Goal: Task Accomplishment & Management: Use online tool/utility

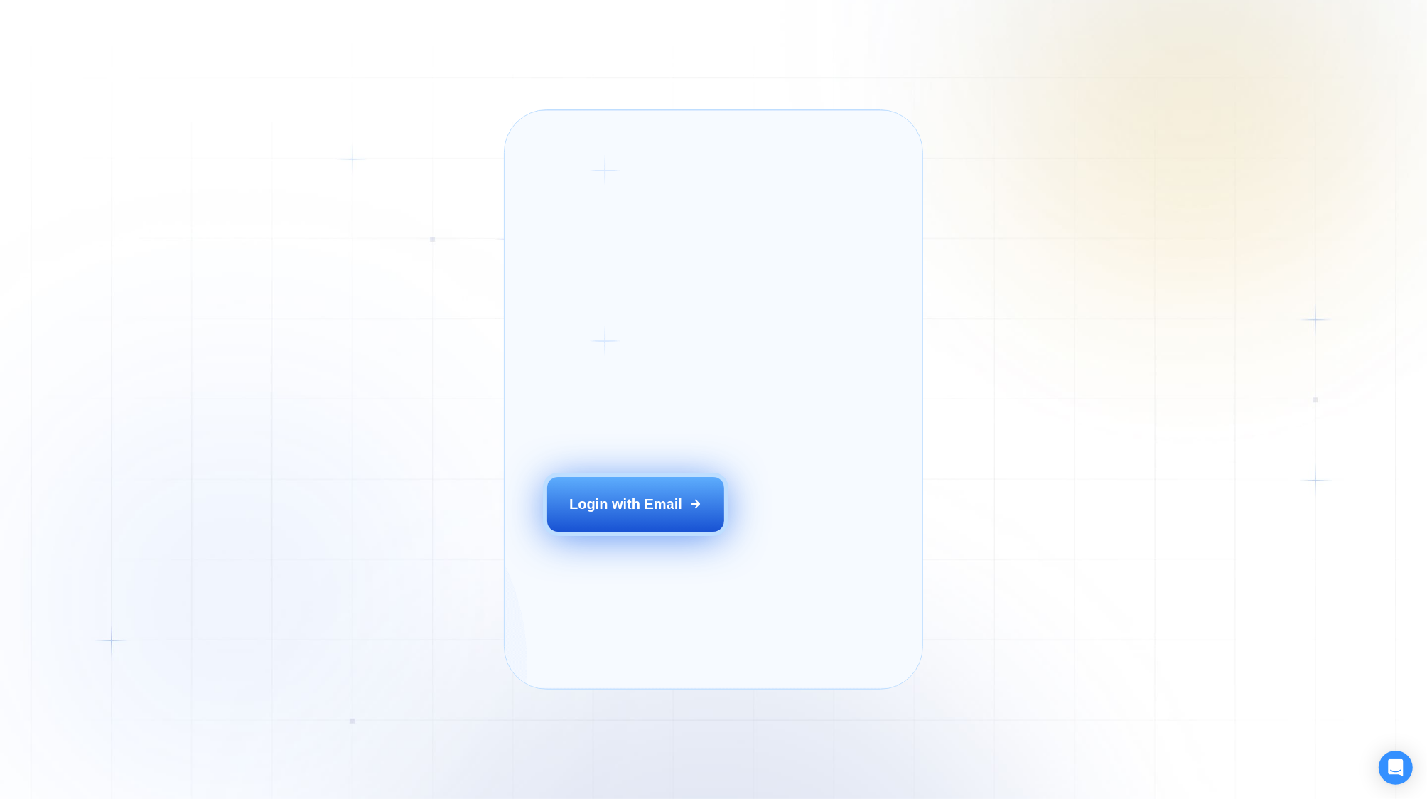
click at [664, 503] on div "Login with Email" at bounding box center [625, 505] width 113 height 20
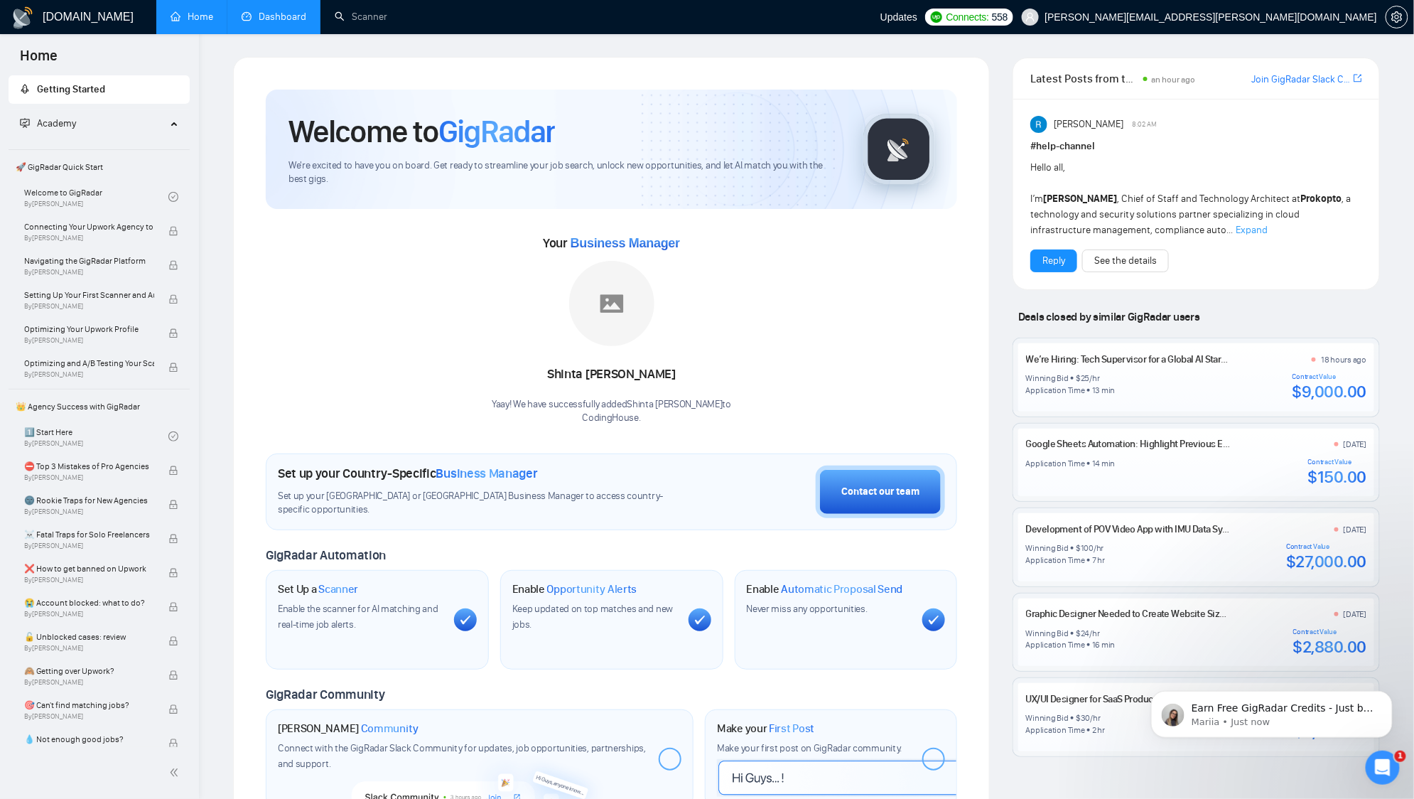
click at [271, 15] on link "Dashboard" at bounding box center [274, 17] width 65 height 12
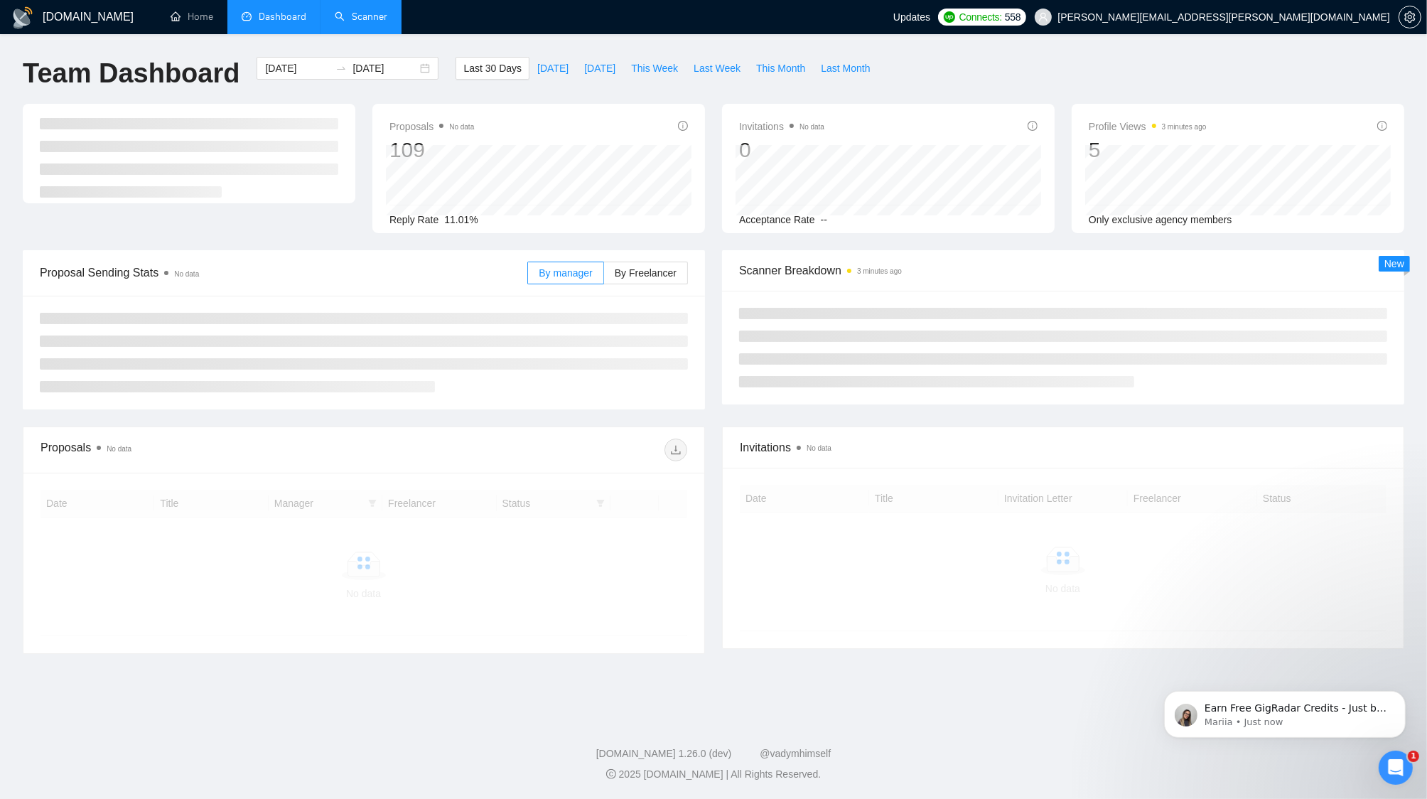
click at [371, 19] on link "Scanner" at bounding box center [361, 17] width 53 height 12
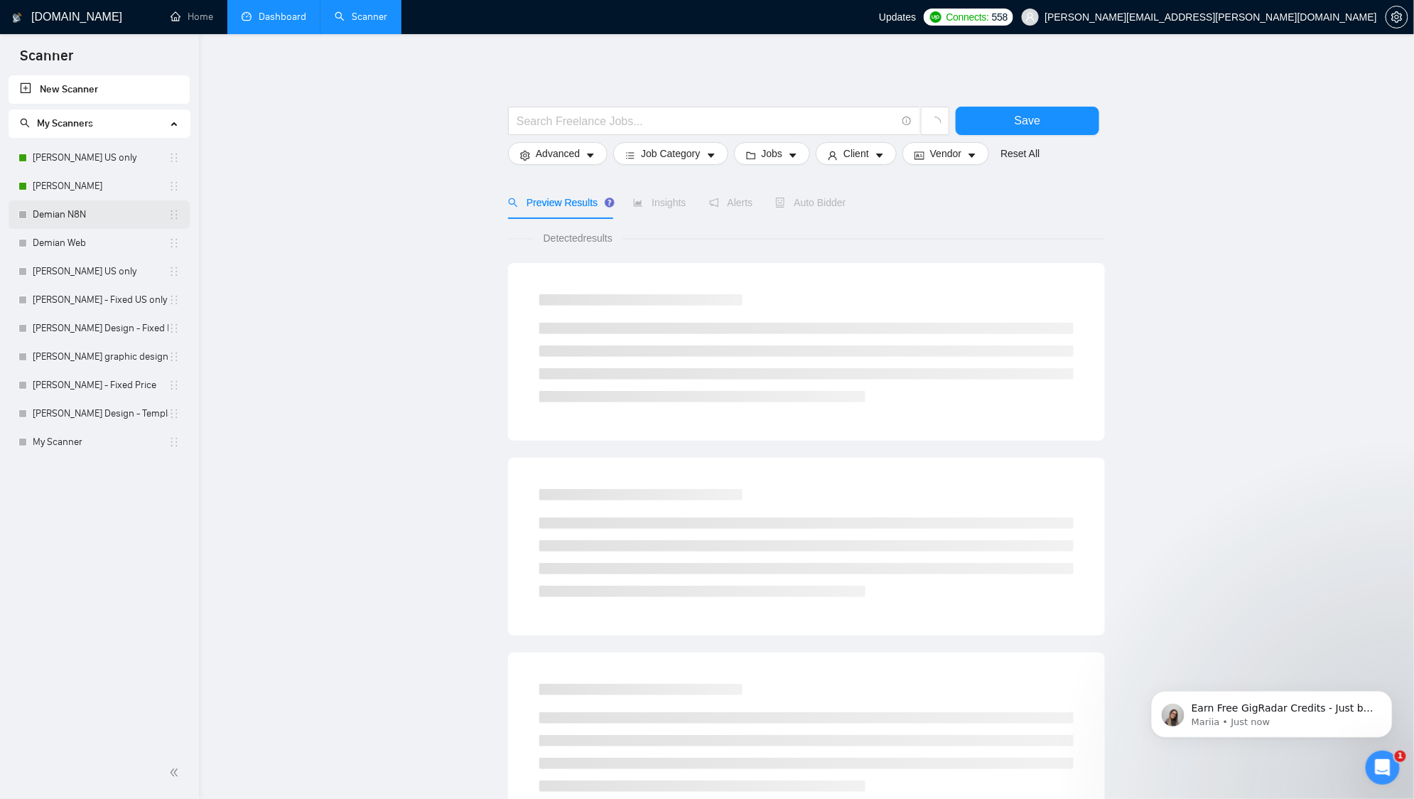
click at [102, 212] on link "Demian N8N" at bounding box center [101, 214] width 136 height 28
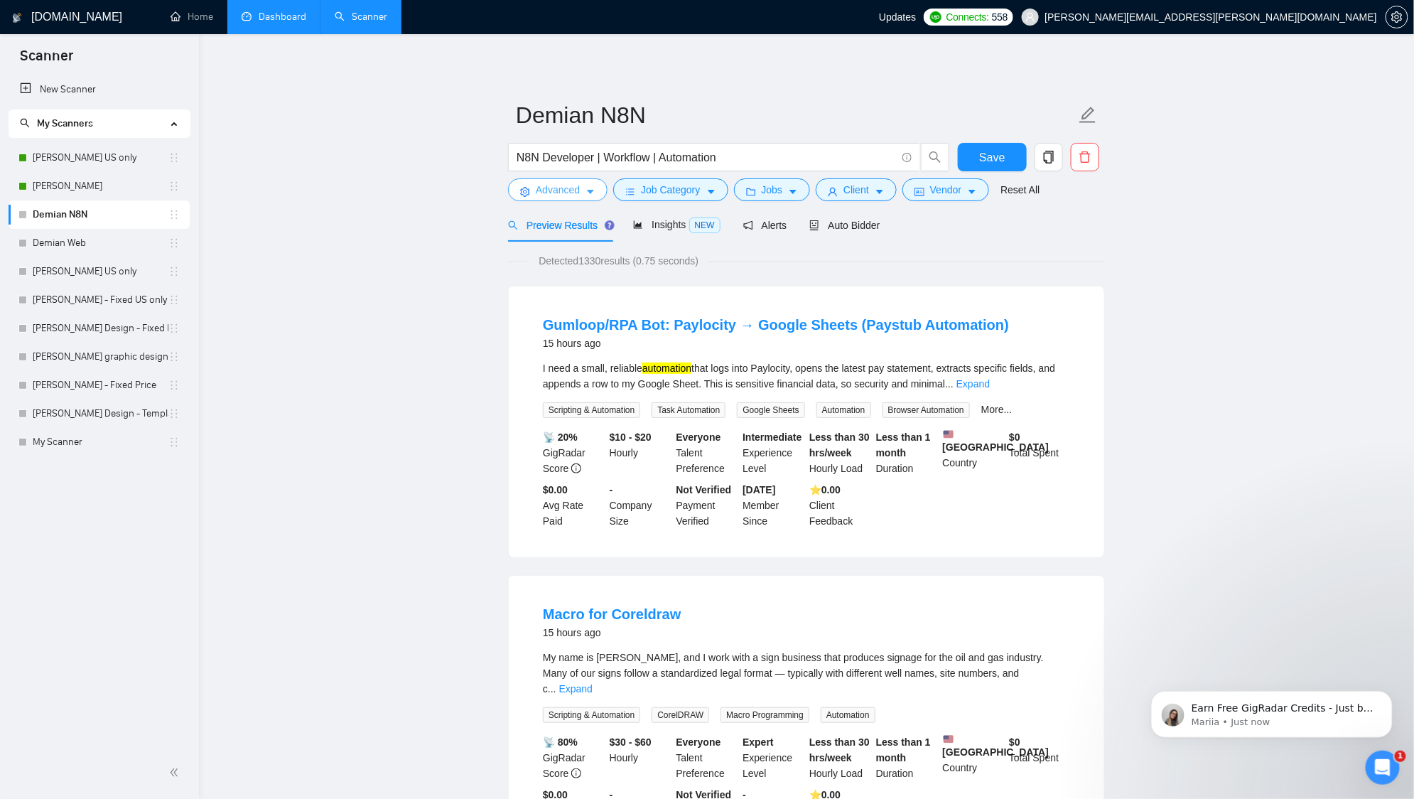
click at [582, 183] on button "Advanced" at bounding box center [557, 189] width 99 height 23
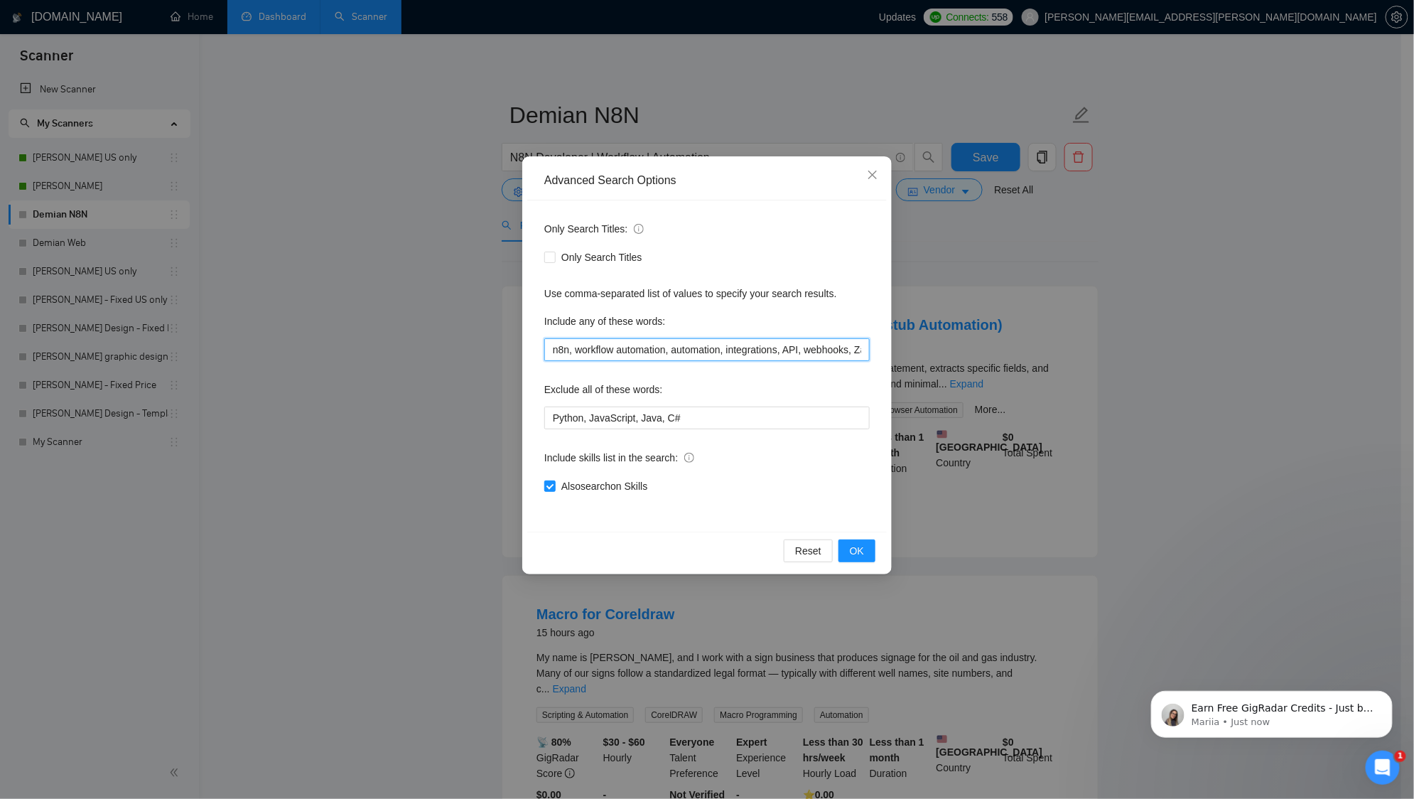
drag, startPoint x: 647, startPoint y: 348, endPoint x: 940, endPoint y: 343, distance: 292.1
click at [940, 343] on div "Advanced Search Options Only Search Titles: Only Search Titles Use comma-separa…" at bounding box center [707, 399] width 1414 height 799
click at [802, 350] on input "n8n, workflow automation, automation, integrations, API, webhooks, Zapier, Make" at bounding box center [707, 349] width 326 height 23
click at [871, 550] on button "OK" at bounding box center [857, 550] width 37 height 23
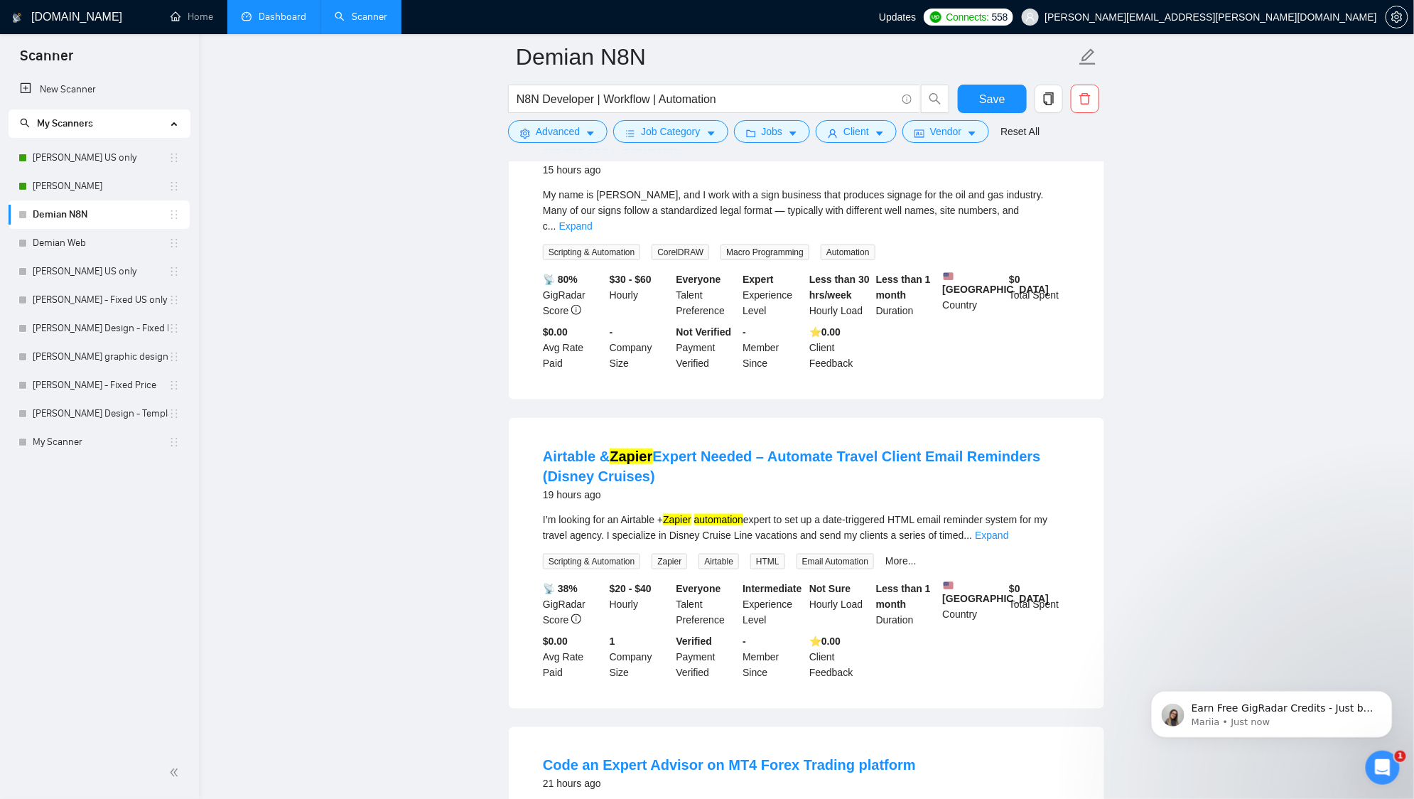
scroll to position [6, 0]
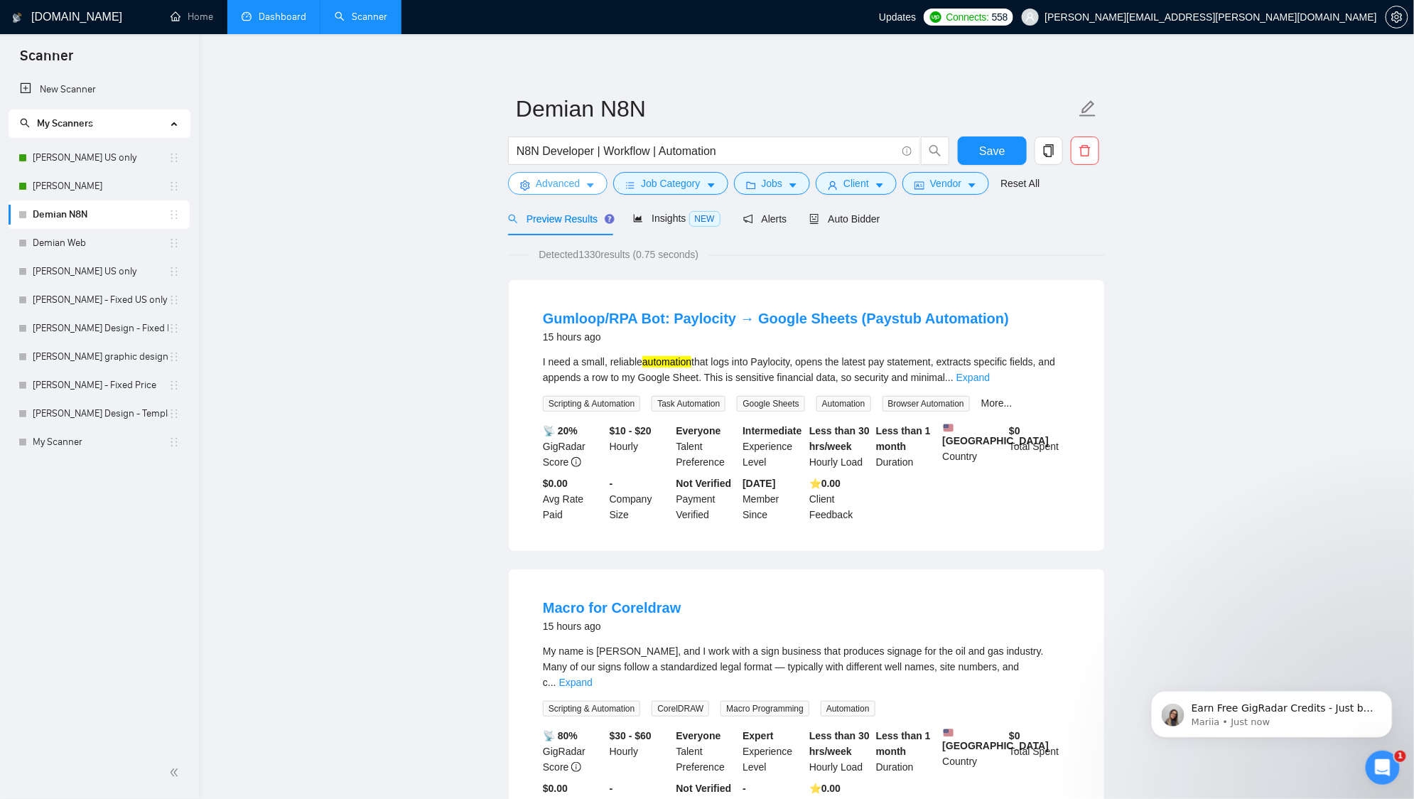
click at [565, 184] on span "Advanced" at bounding box center [558, 184] width 44 height 16
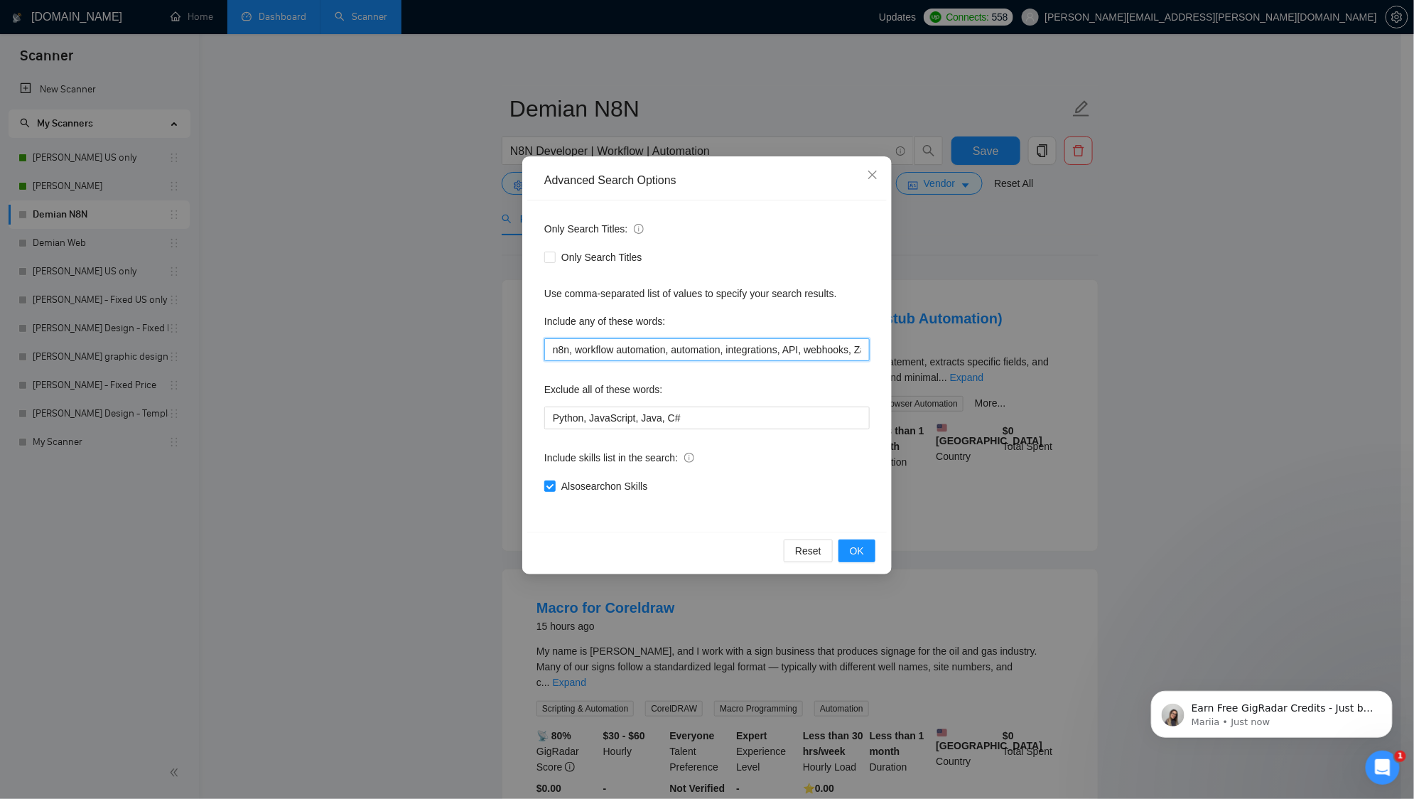
drag, startPoint x: 830, startPoint y: 347, endPoint x: 902, endPoint y: 348, distance: 71.8
click at [966, 353] on div "Advanced Search Options Only Search Titles: Only Search Titles Use comma-separa…" at bounding box center [707, 399] width 1414 height 799
click at [832, 343] on input "n8n, workflow automation, automation, integrations, API, webhooks, Zapier, Make" at bounding box center [707, 349] width 326 height 23
drag, startPoint x: 798, startPoint y: 345, endPoint x: 835, endPoint y: 357, distance: 39.1
click at [830, 345] on input "n8n, workflow automation, automation, integrations, API, webhooks, Zapier, Make" at bounding box center [707, 349] width 326 height 23
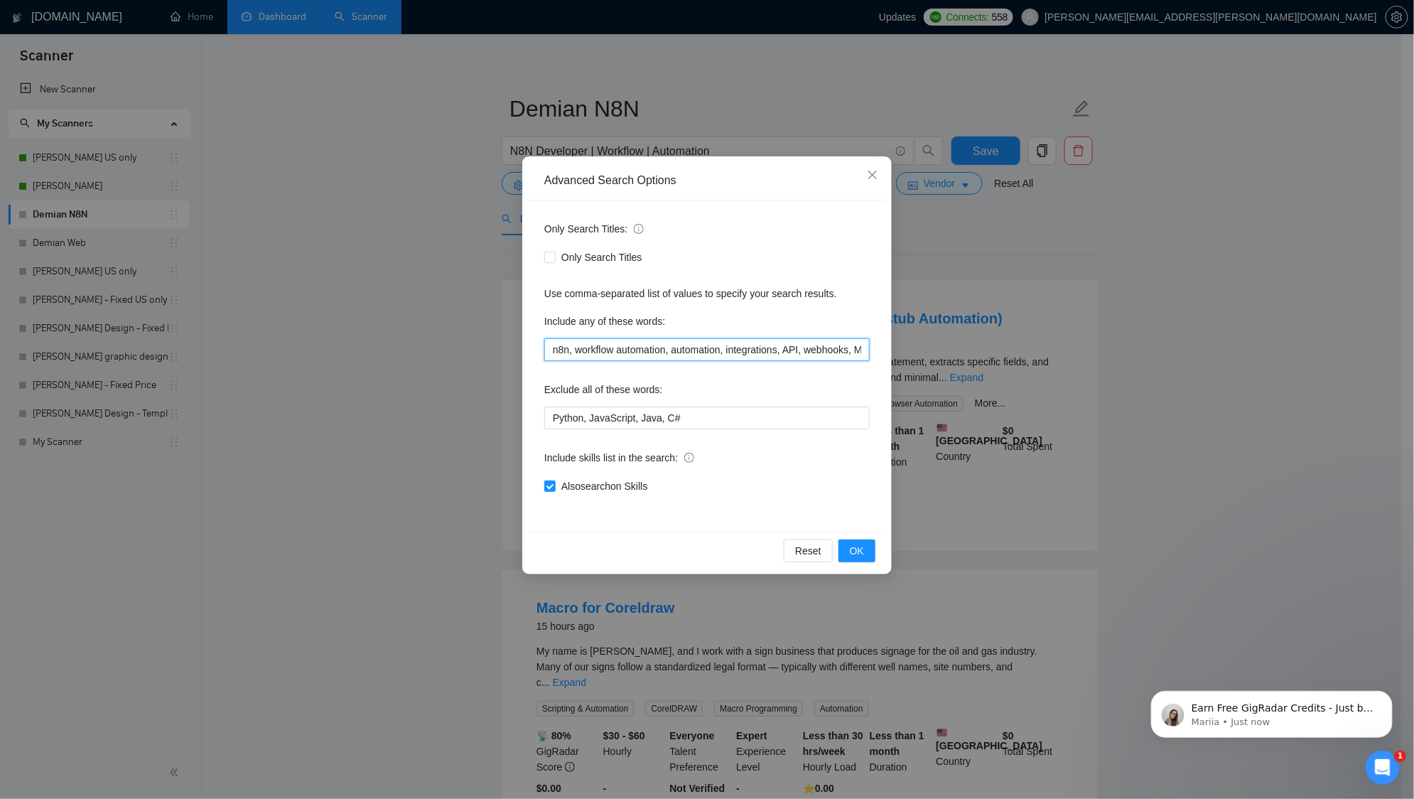
type input "n8n, workflow automation, automation, integrations, API, webhooks, Make"
drag, startPoint x: 846, startPoint y: 384, endPoint x: 856, endPoint y: 554, distance: 169.4
click at [856, 554] on span "OK" at bounding box center [857, 551] width 14 height 16
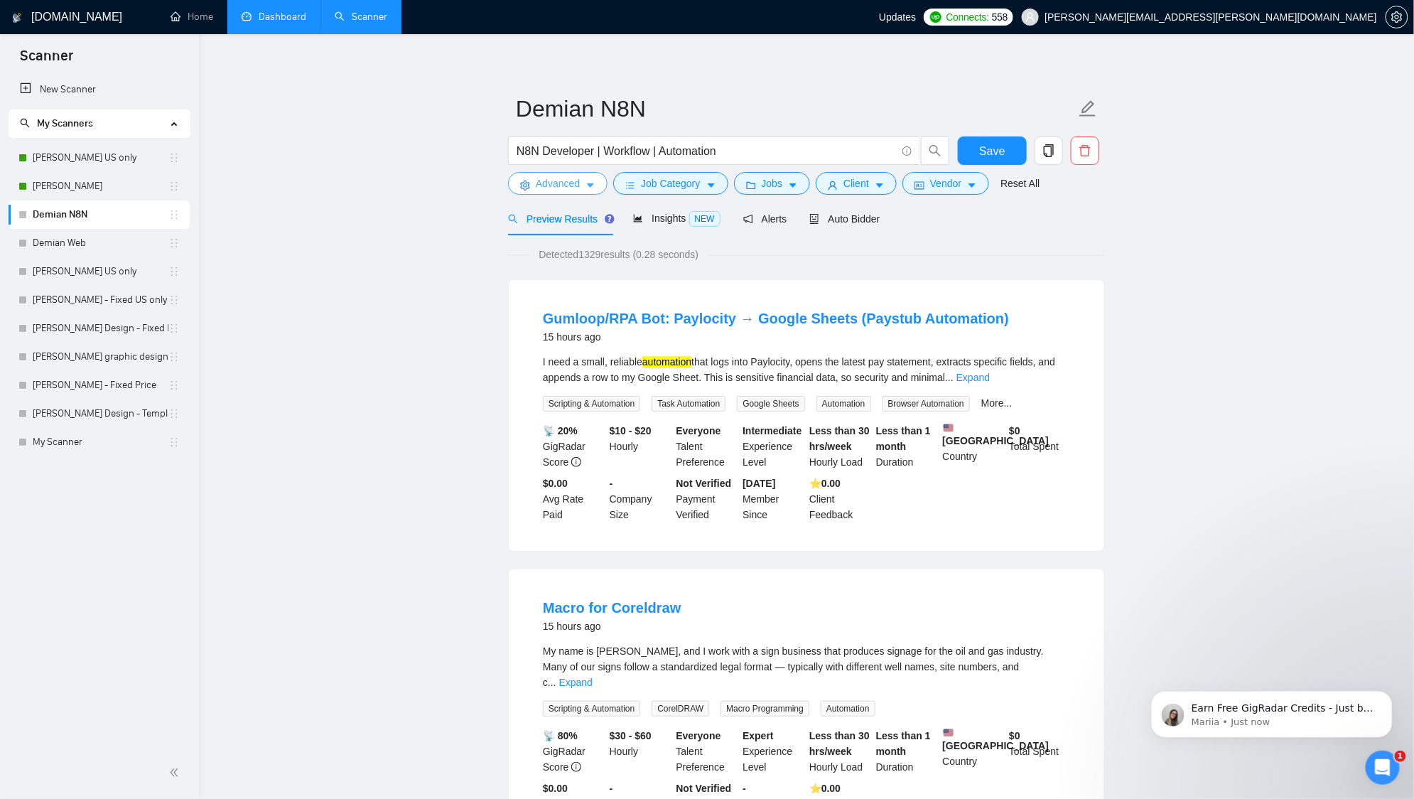
click at [568, 179] on span "Advanced" at bounding box center [558, 184] width 44 height 16
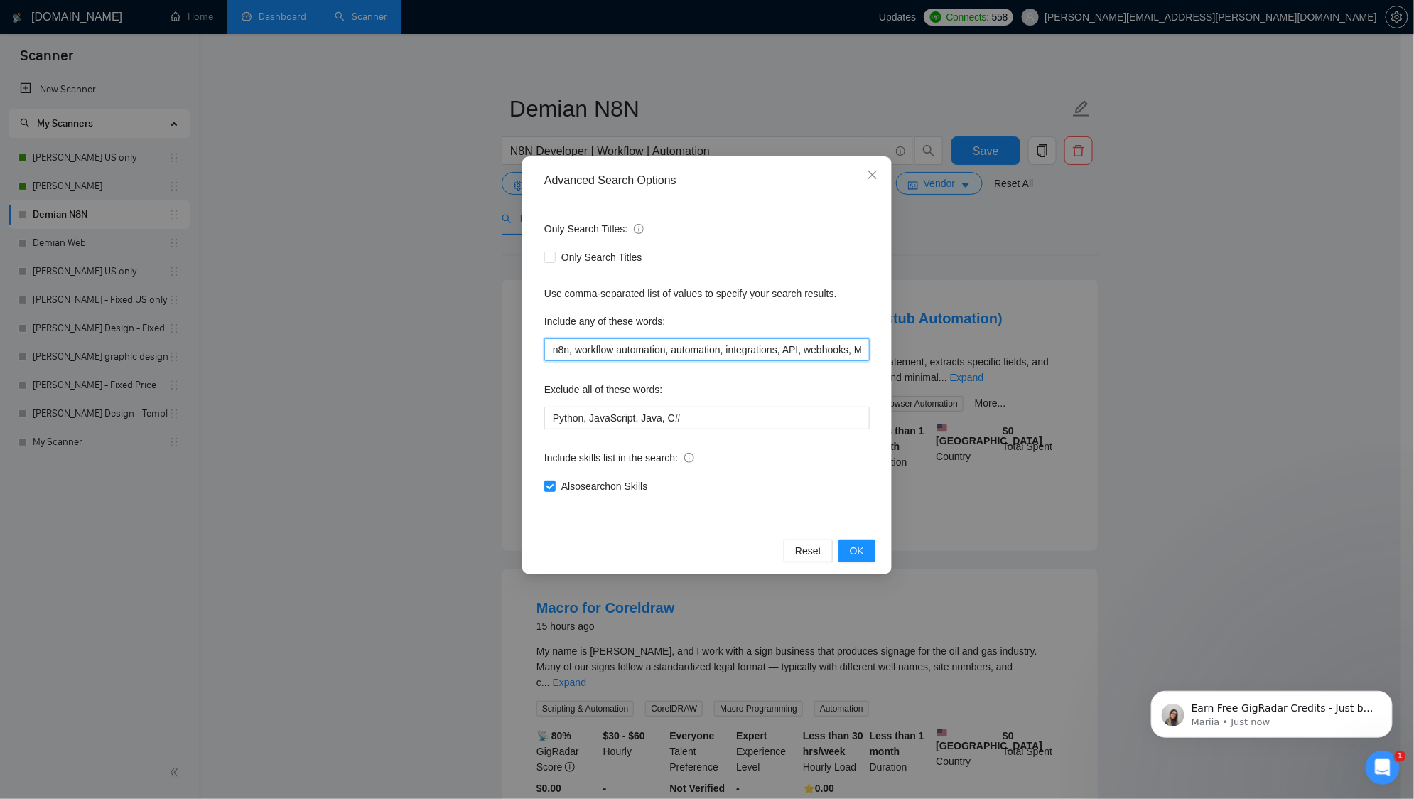
drag, startPoint x: 738, startPoint y: 351, endPoint x: 768, endPoint y: 350, distance: 30.6
click at [768, 350] on input "n8n, workflow automation, automation, integrations, API, webhooks, Make" at bounding box center [707, 349] width 326 height 23
click at [809, 347] on input "n8n, workflow automation, automation, integrations, API, webhooks, Make" at bounding box center [707, 349] width 326 height 23
drag, startPoint x: 829, startPoint y: 346, endPoint x: 903, endPoint y: 345, distance: 73.9
click at [903, 345] on div "Advanced Search Options Only Search Titles: Only Search Titles Use comma-separa…" at bounding box center [707, 399] width 1414 height 799
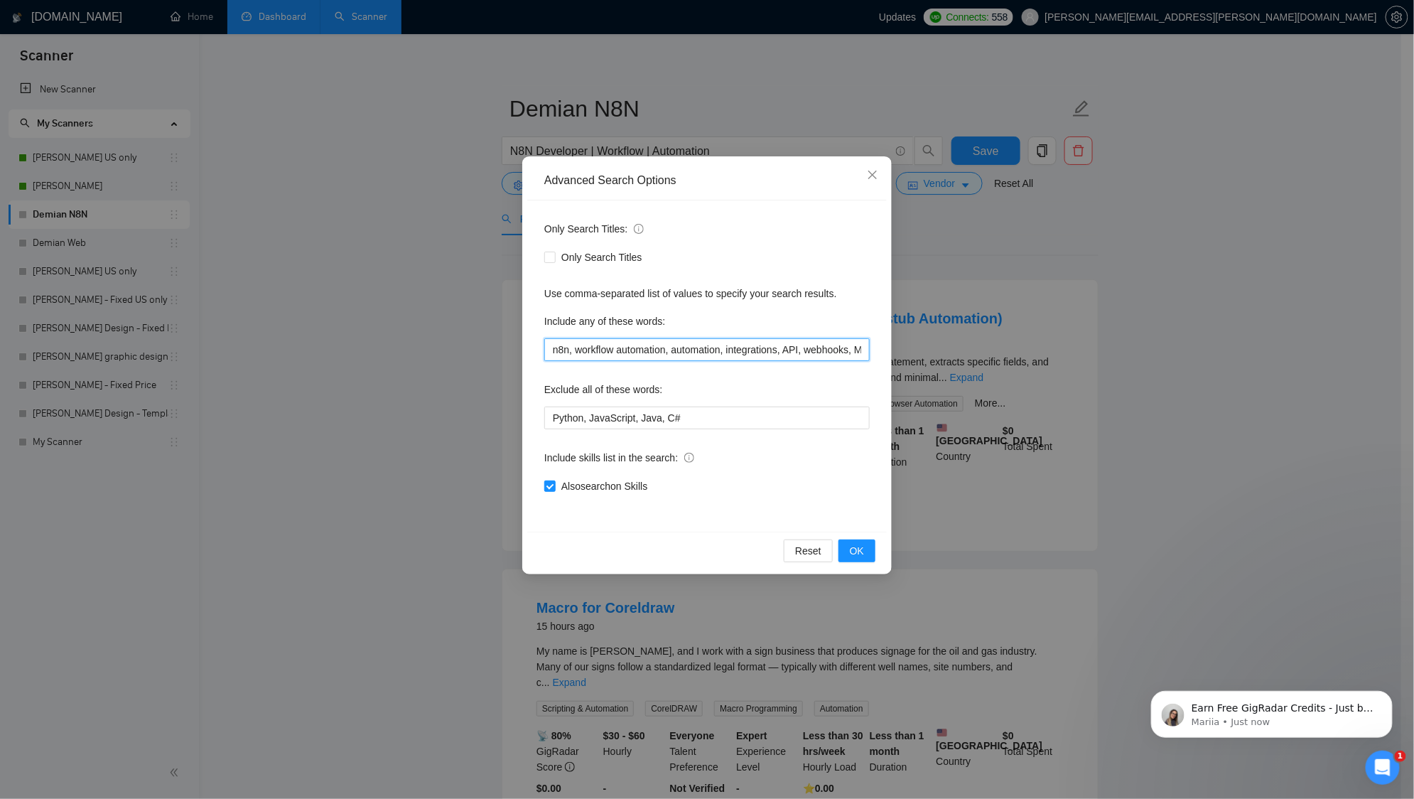
click at [849, 343] on input "n8n, workflow automation, automation, integrations, API, webhooks, Make" at bounding box center [707, 349] width 326 height 23
click at [863, 546] on span "OK" at bounding box center [857, 551] width 14 height 16
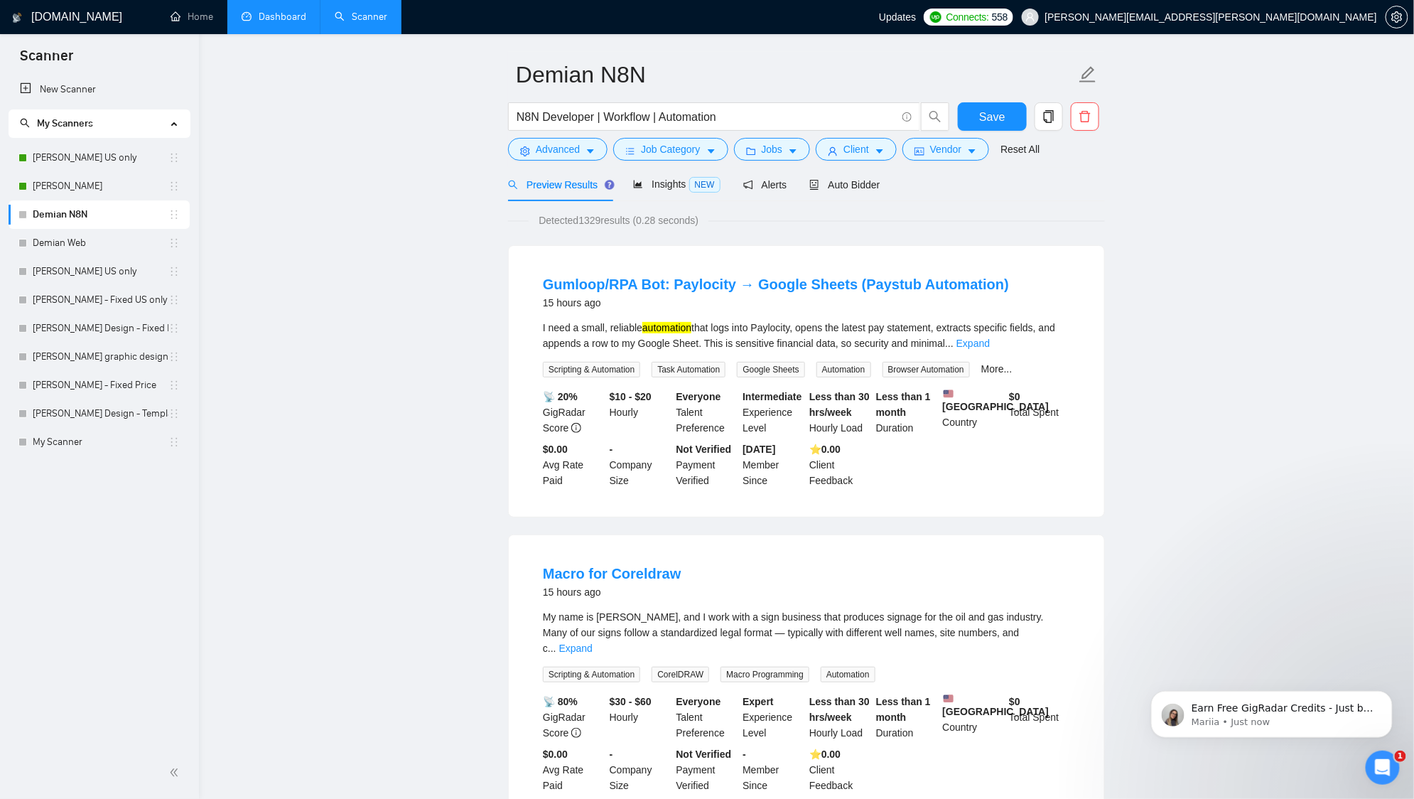
scroll to position [0, 0]
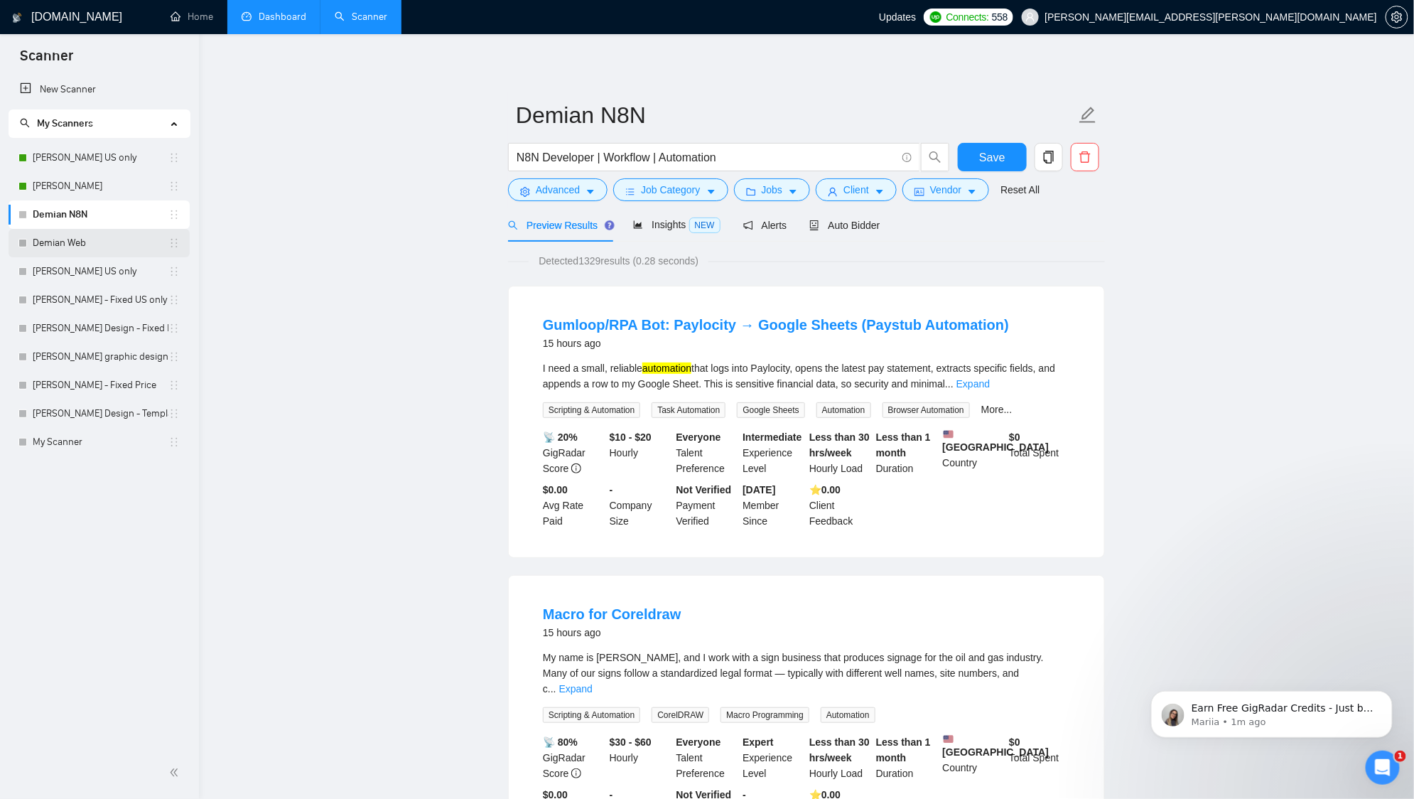
click at [109, 247] on link "Demian Web" at bounding box center [101, 243] width 136 height 28
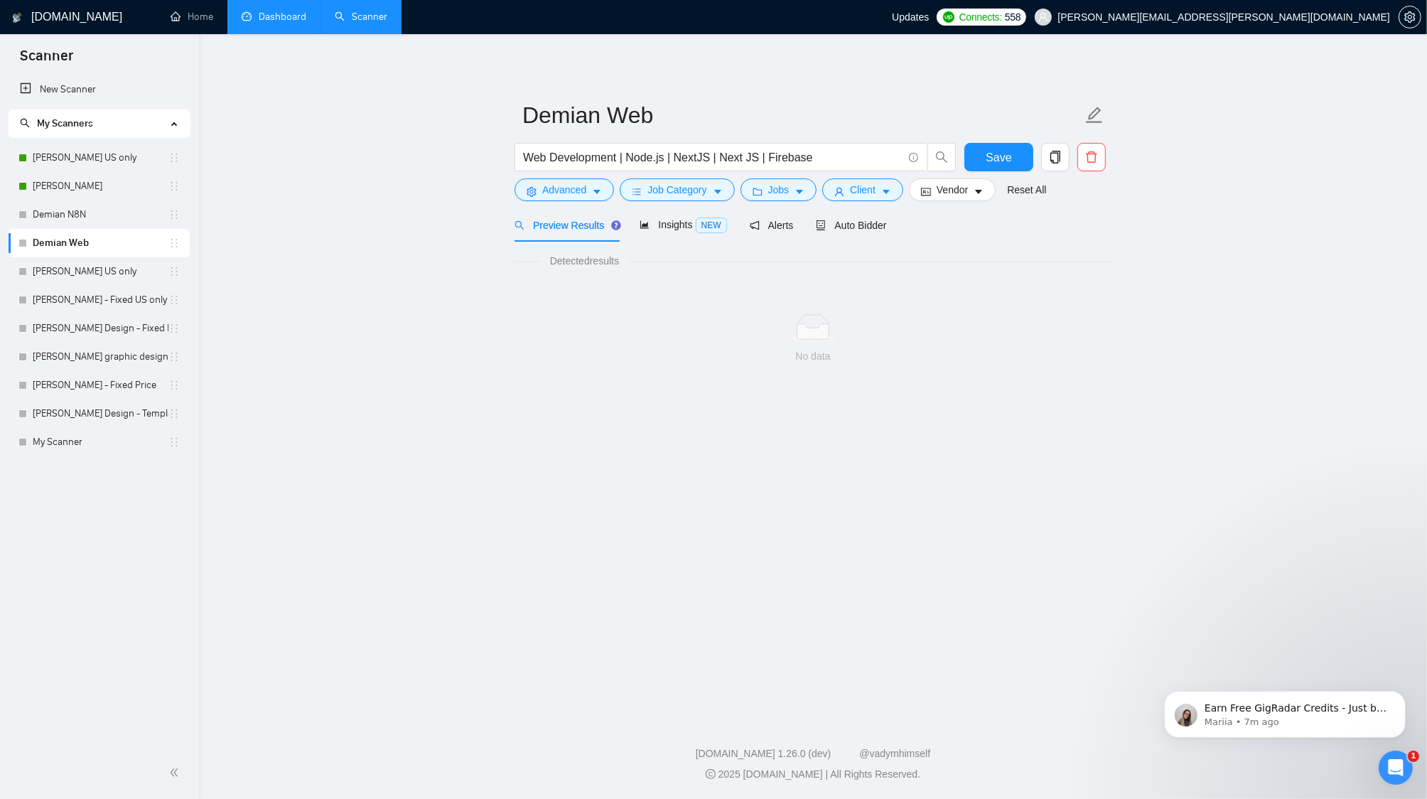
click at [31, 15] on h1 "GigRadar.io" at bounding box center [76, 17] width 91 height 34
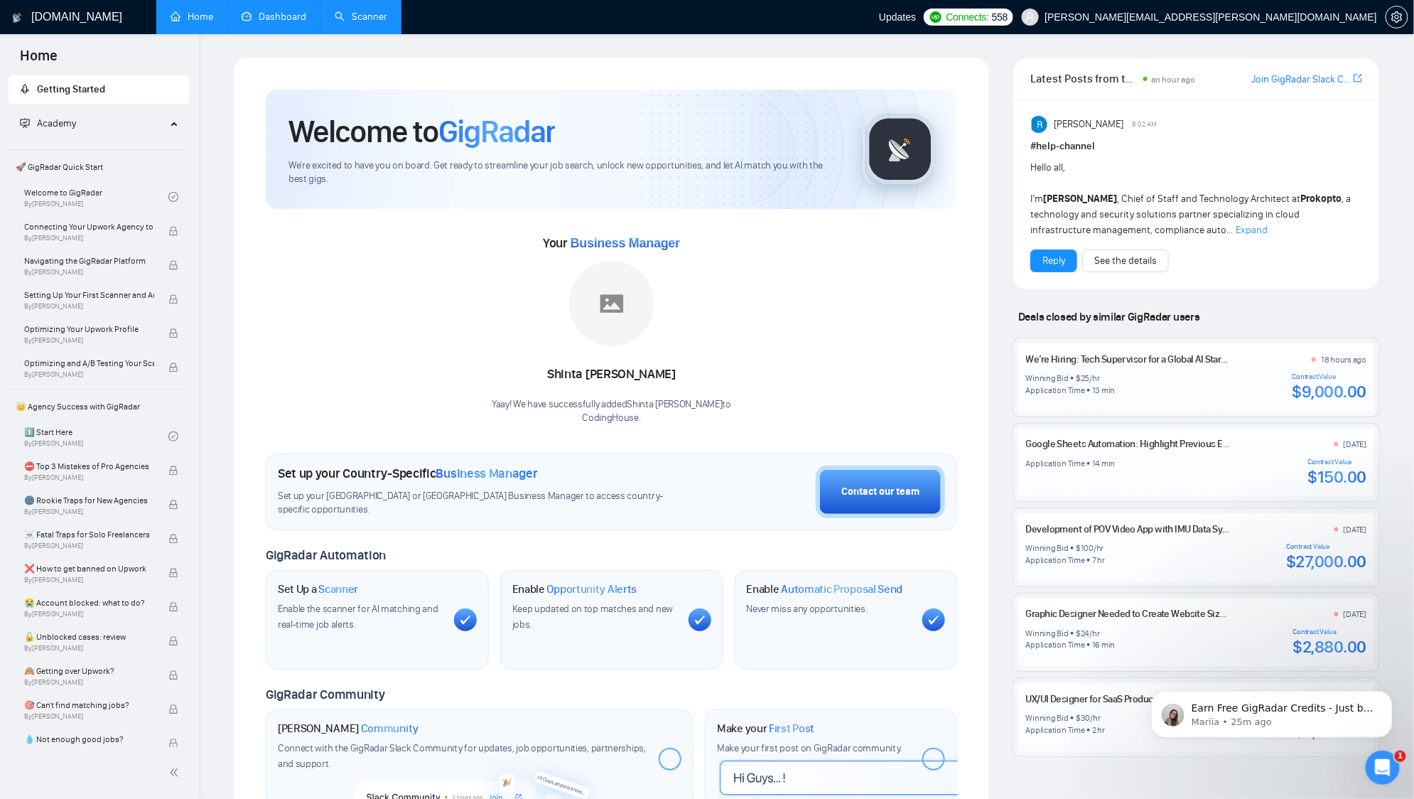
click at [358, 18] on link "Scanner" at bounding box center [361, 17] width 53 height 12
